Goal: Information Seeking & Learning: Learn about a topic

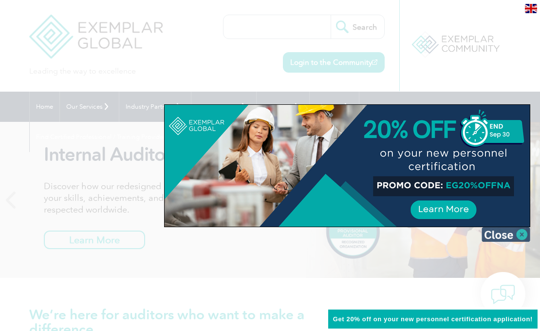
click at [497, 233] on img at bounding box center [506, 234] width 49 height 15
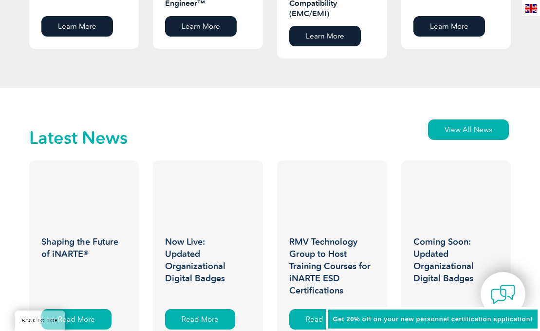
scroll to position [1405, 0]
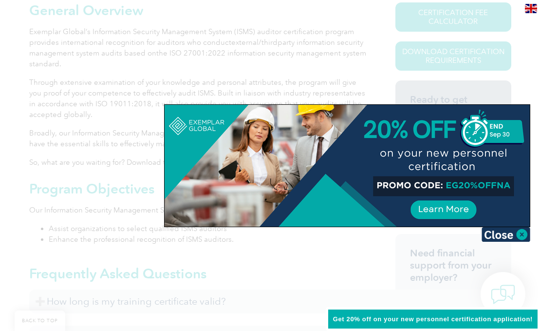
scroll to position [292, 0]
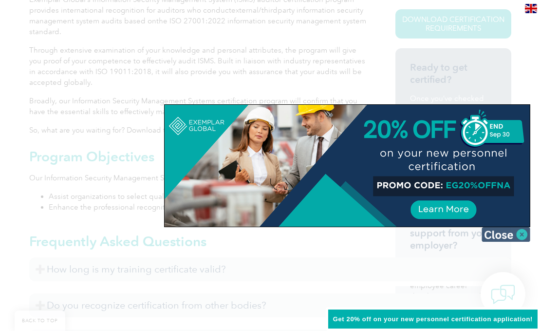
click at [517, 232] on img at bounding box center [506, 234] width 49 height 15
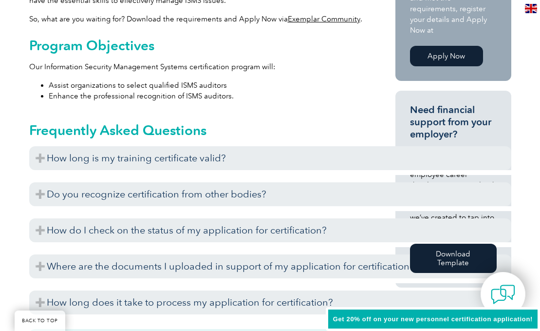
scroll to position [406, 0]
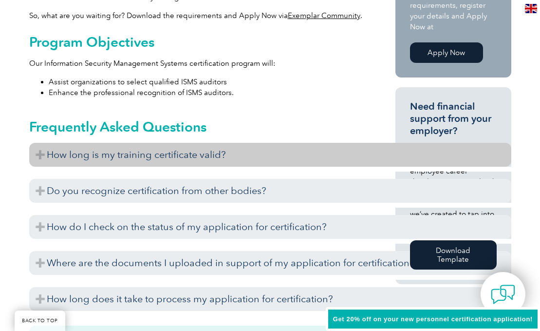
click at [239, 160] on h3 "How long is my training certificate valid?" at bounding box center [270, 155] width 482 height 24
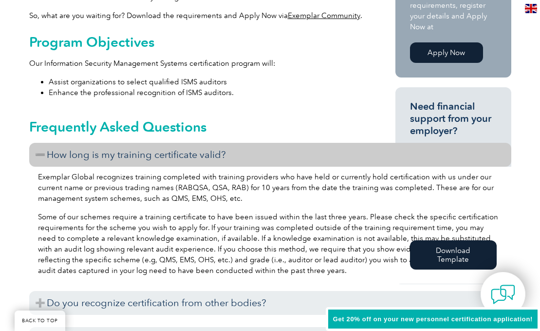
click at [239, 160] on h3 "How long is my training certificate valid?" at bounding box center [270, 155] width 482 height 24
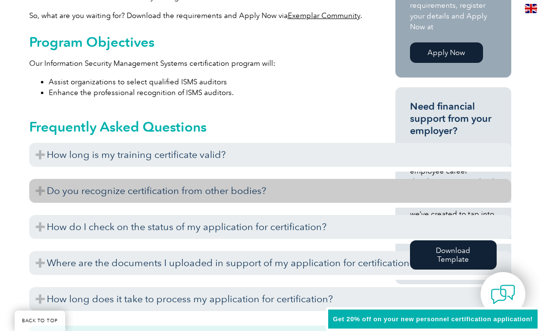
click at [238, 195] on h3 "Do you recognize certification from other bodies?" at bounding box center [270, 191] width 482 height 24
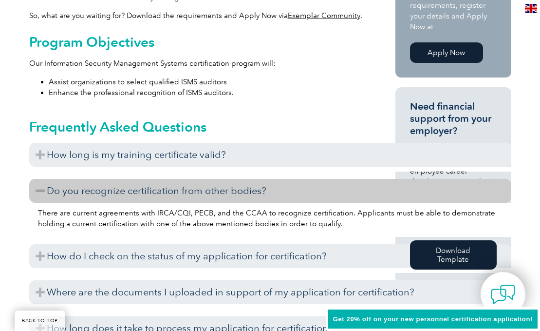
click at [238, 188] on h3 "Do you recognize certification from other bodies?" at bounding box center [270, 191] width 482 height 24
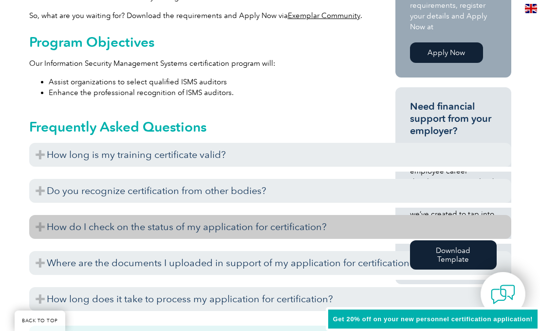
click at [229, 230] on h3 "How do I check on the status of my application for certification?" at bounding box center [270, 227] width 482 height 24
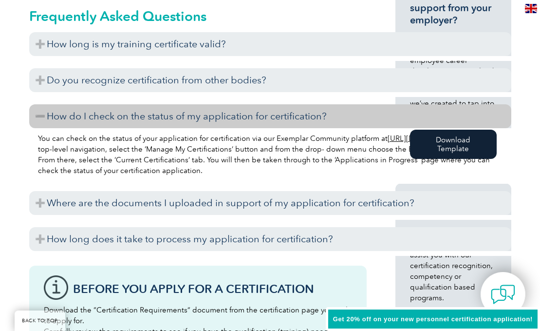
scroll to position [526, 0]
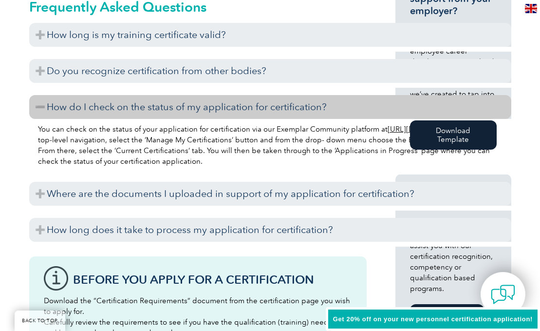
click at [388, 134] on link "[URL][DOMAIN_NAME]" at bounding box center [427, 129] width 79 height 9
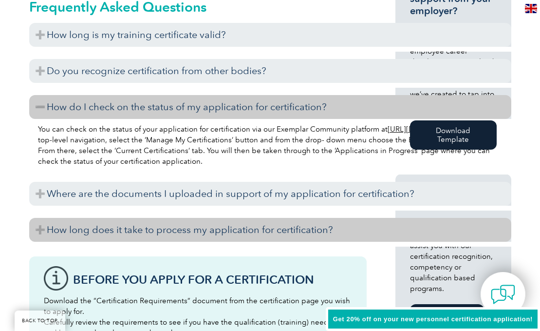
click at [133, 235] on h3 "How long does it take to process my application for certification?" at bounding box center [270, 230] width 482 height 24
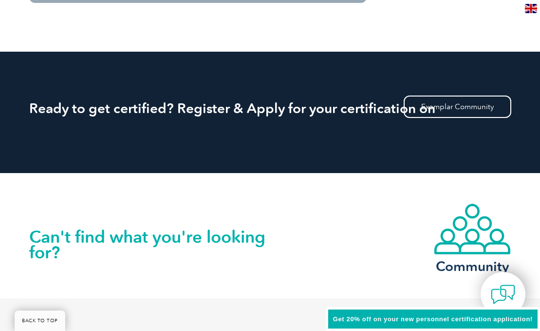
scroll to position [1188, 0]
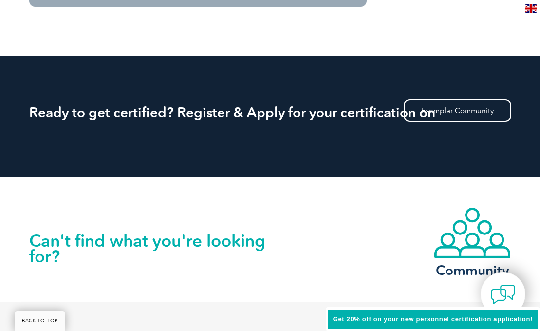
click at [241, 111] on h2 "Ready to get certified? Register & Apply for your certification on" at bounding box center [270, 112] width 482 height 16
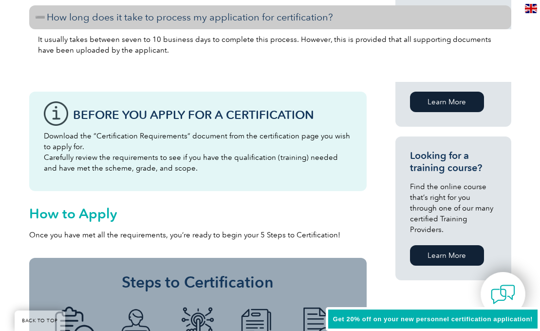
scroll to position [0, 0]
